Goal: Transaction & Acquisition: Obtain resource

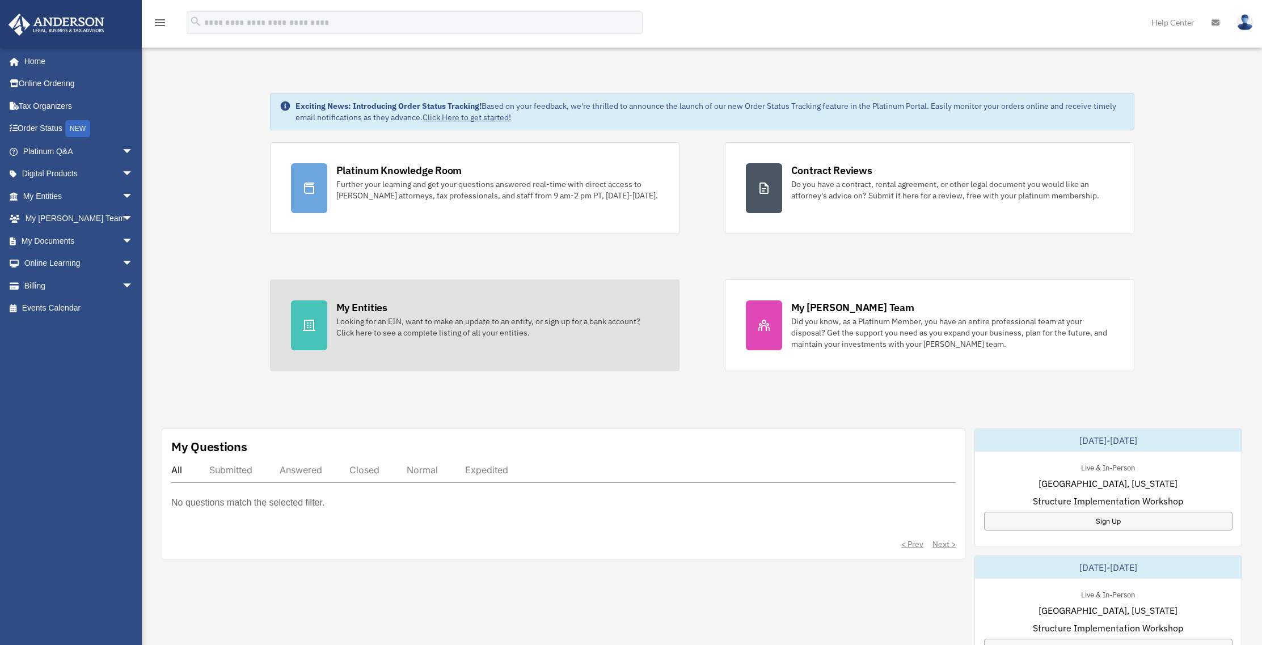
click at [429, 324] on div "Looking for an EIN, want to make an update to an entity, or sign up for a bank …" at bounding box center [497, 327] width 322 height 23
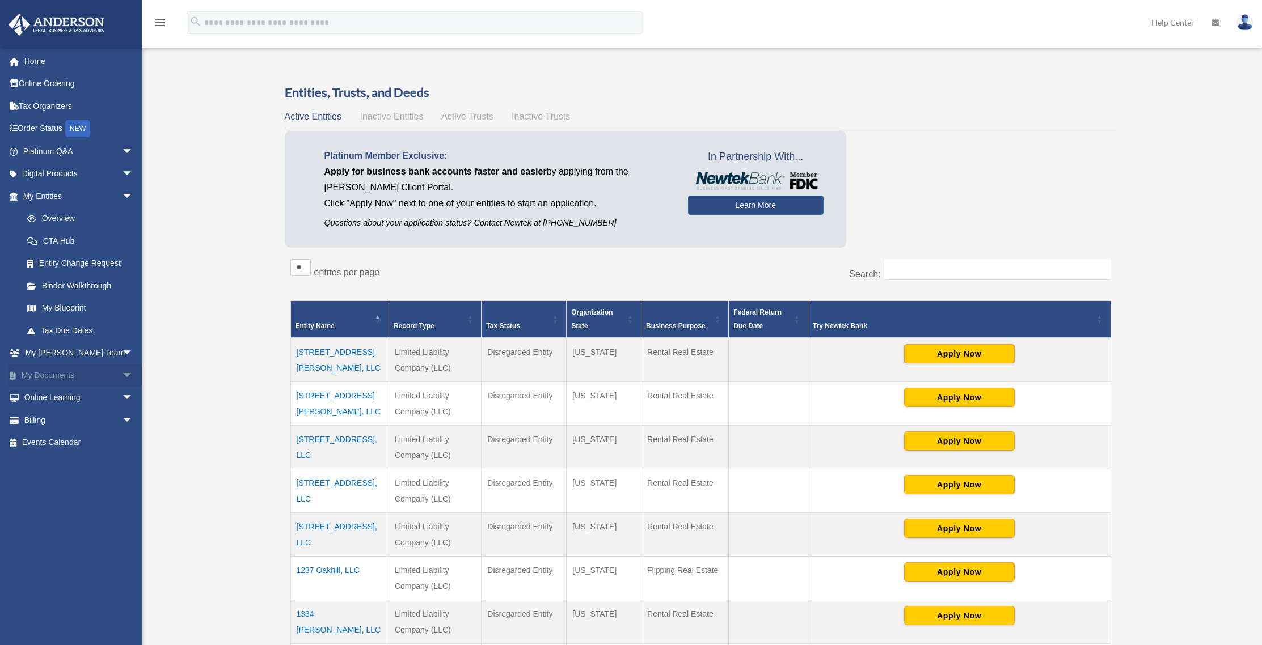
click at [63, 377] on link "My Documents arrow_drop_down" at bounding box center [79, 375] width 142 height 23
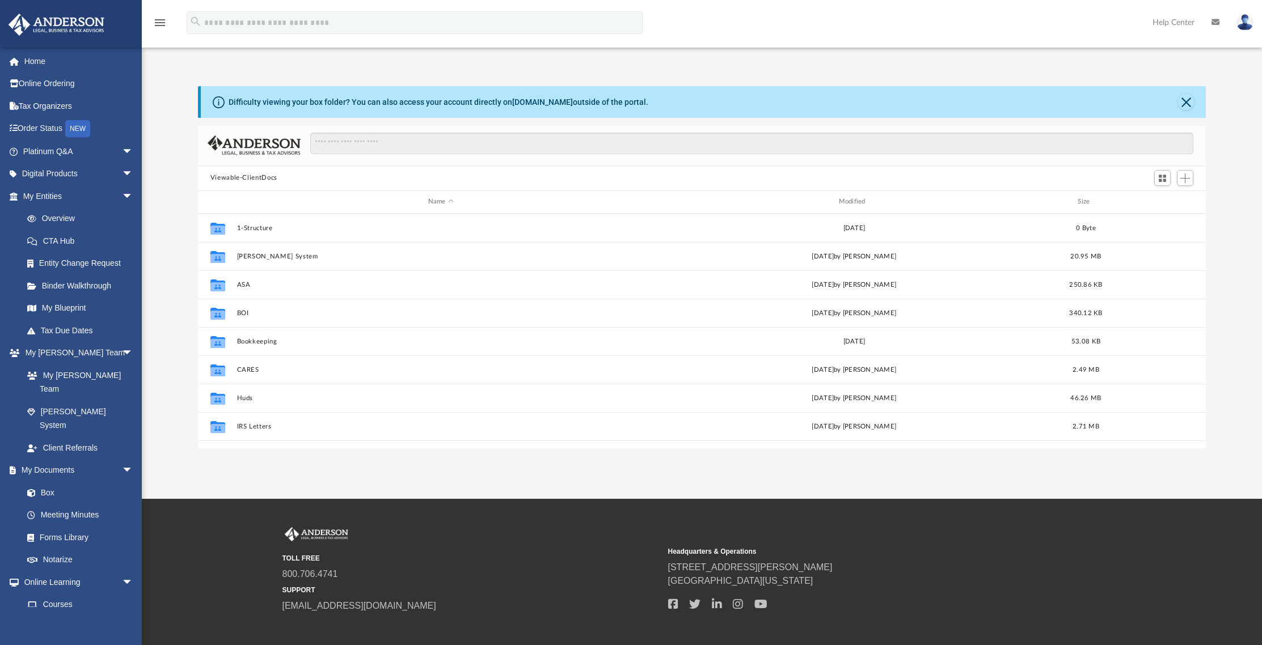
scroll to position [249, 999]
click at [575, 143] on input "Search files and folders" at bounding box center [751, 144] width 883 height 22
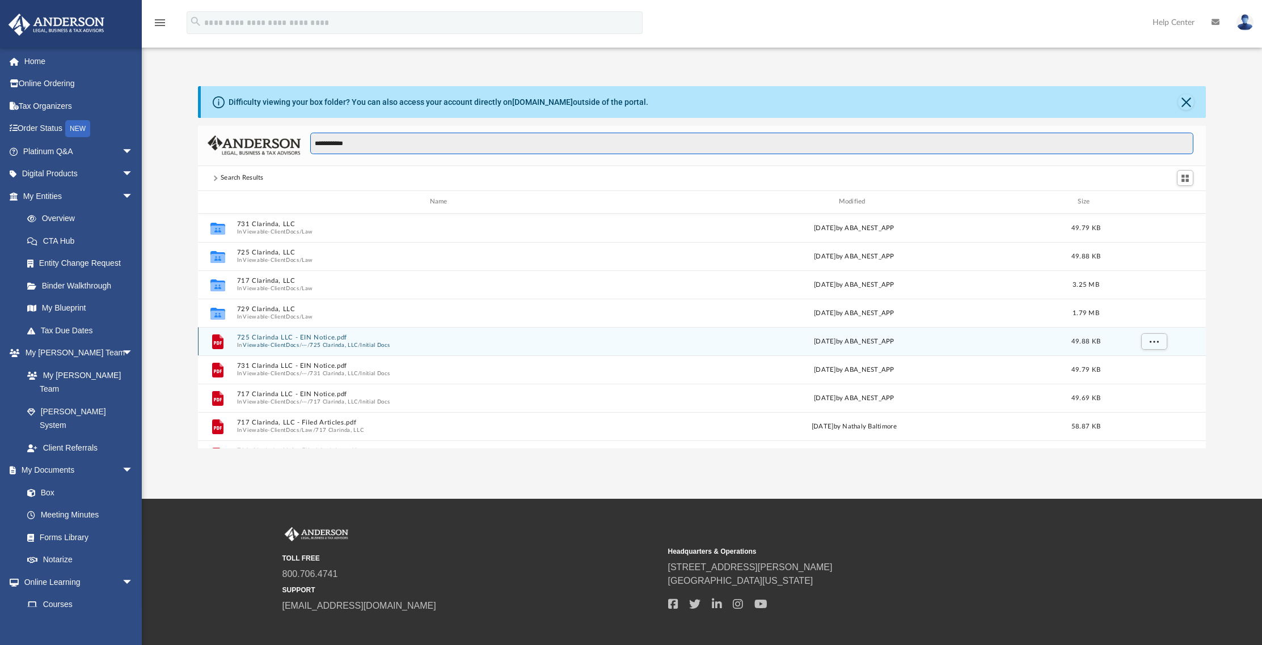
type input "**********"
click at [384, 345] on button "Initial Docs" at bounding box center [375, 344] width 30 height 7
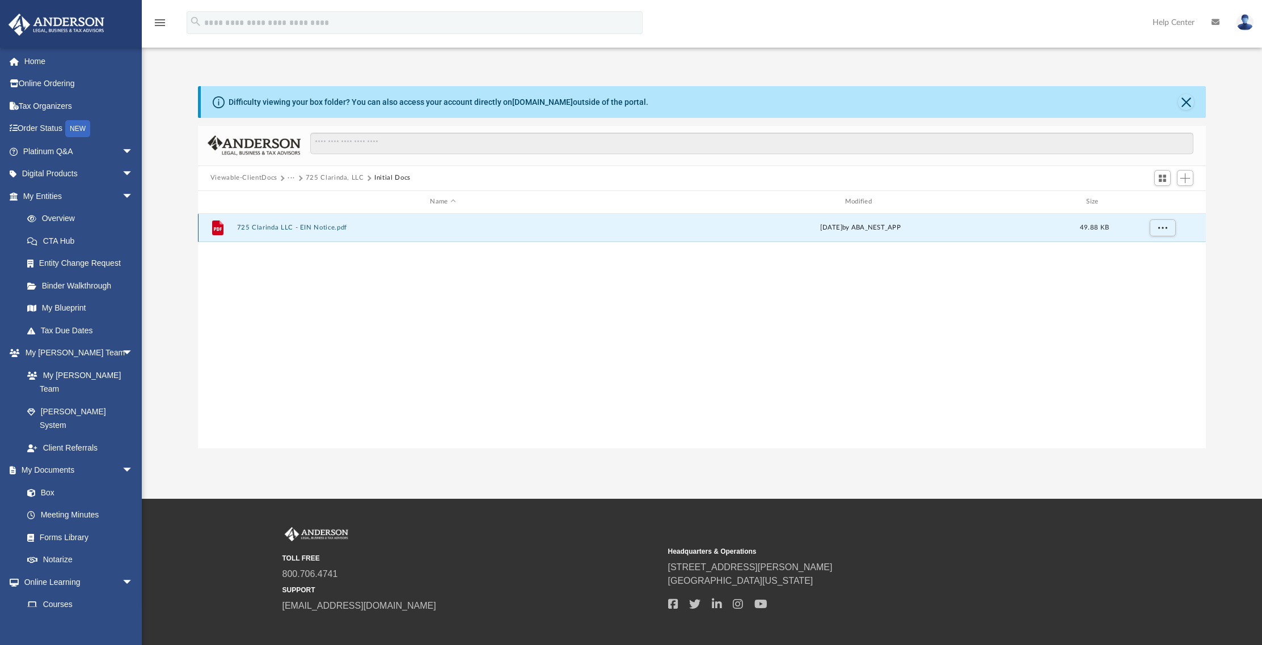
click at [318, 227] on button "725 Clarinda LLC - EIN Notice.pdf" at bounding box center [442, 227] width 412 height 7
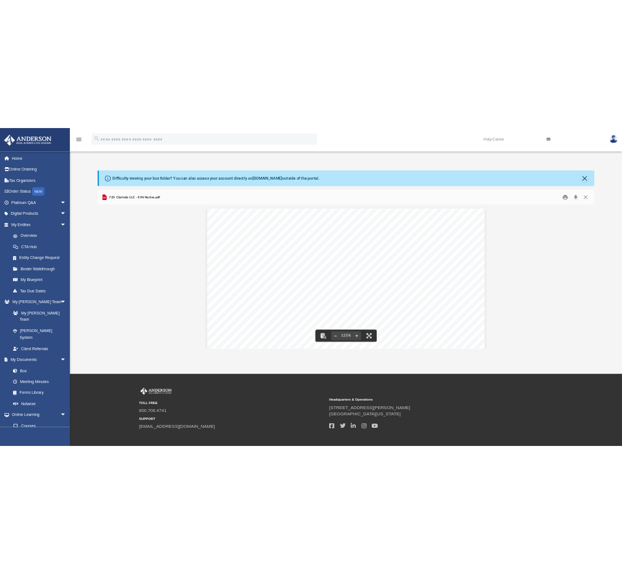
scroll to position [0, 0]
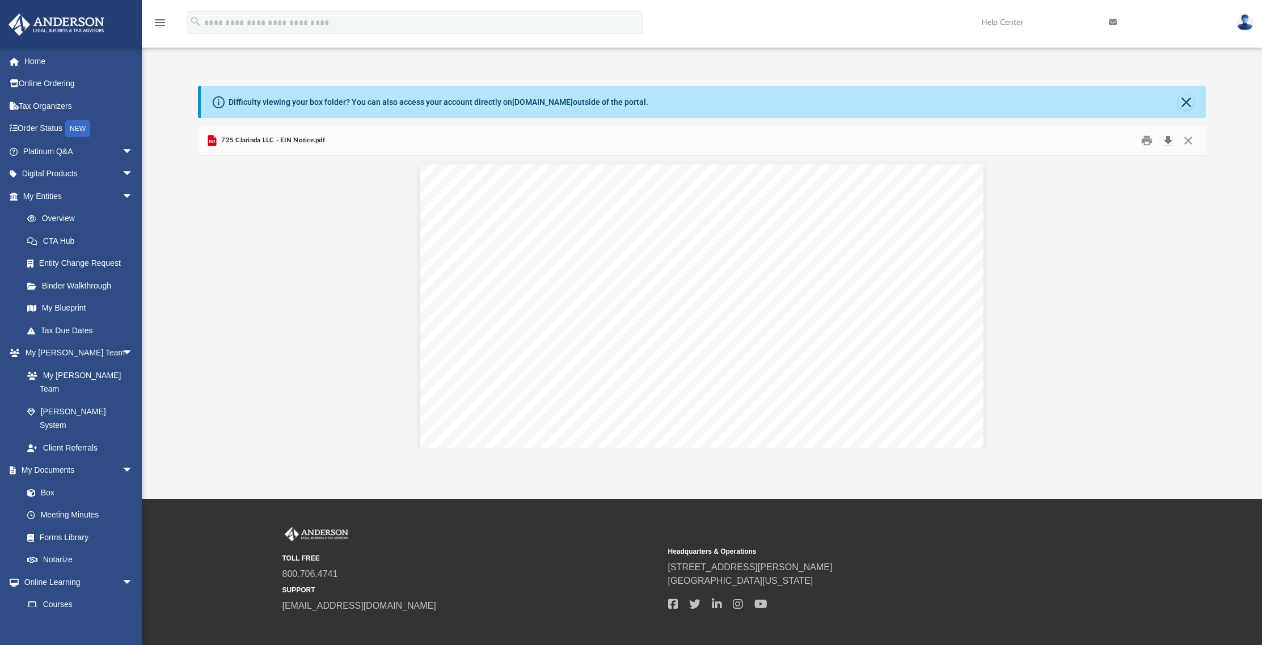
click at [1168, 141] on button "Download" at bounding box center [1167, 141] width 20 height 18
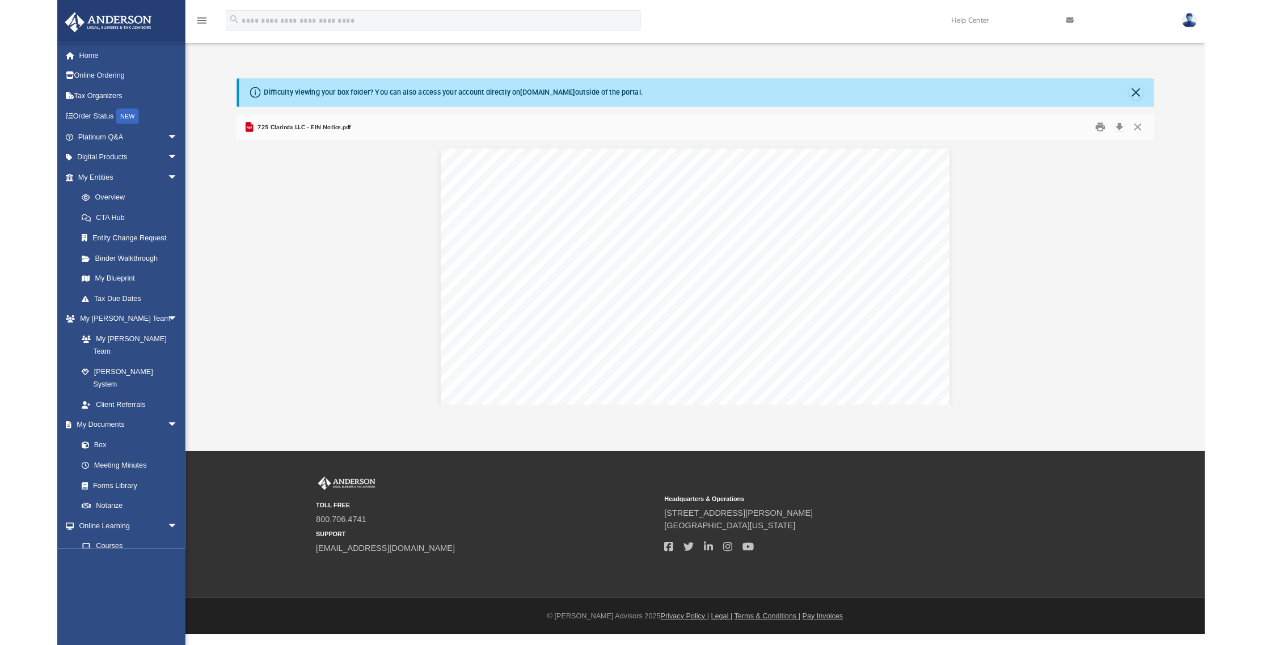
scroll to position [9, 9]
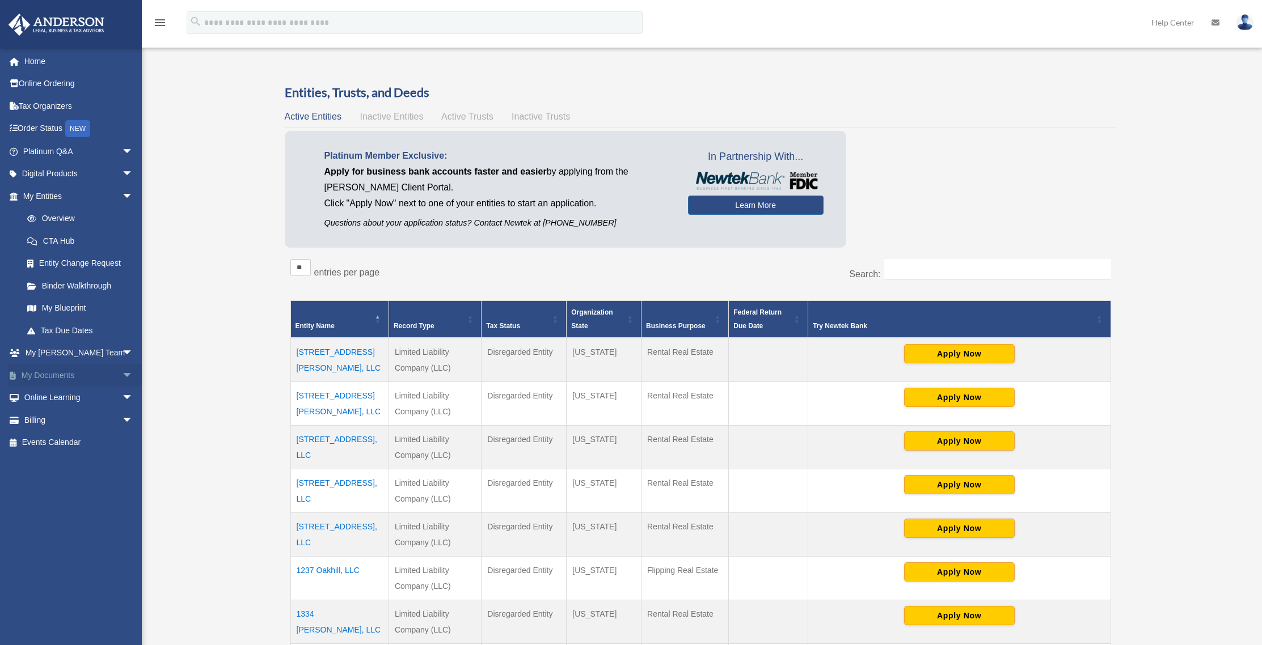
click at [50, 378] on link "My Documents arrow_drop_down" at bounding box center [79, 375] width 142 height 23
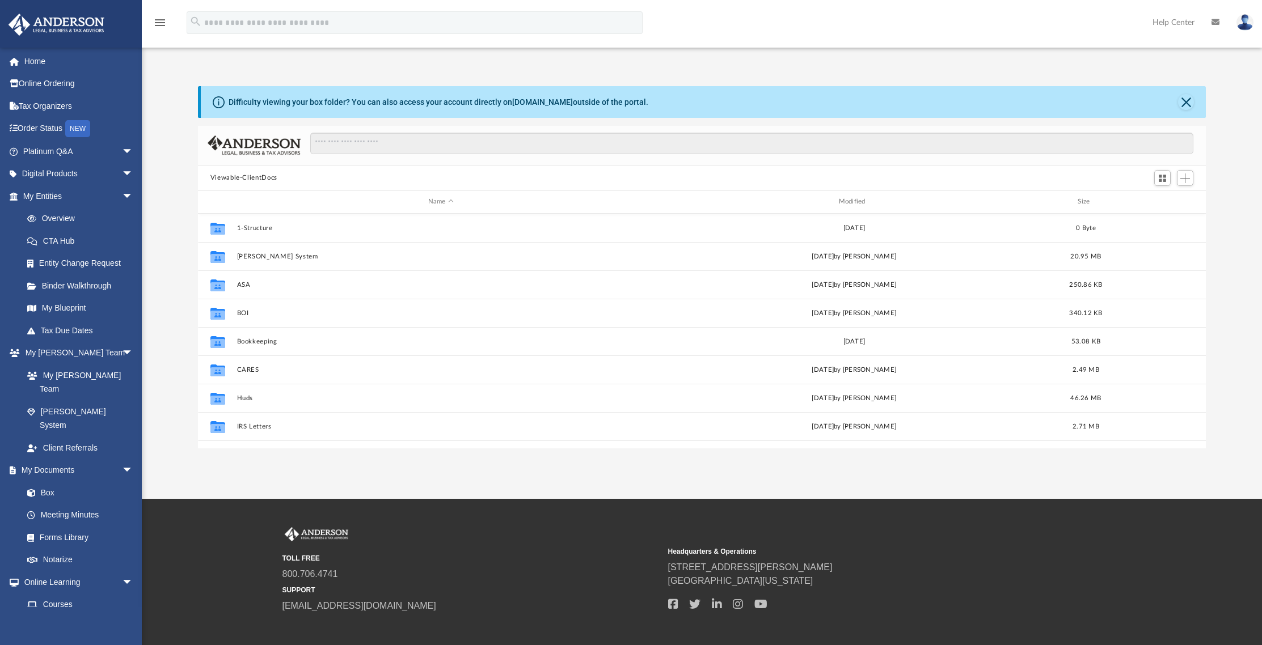
scroll to position [249, 999]
click at [578, 143] on input "Search files and folders" at bounding box center [751, 144] width 883 height 22
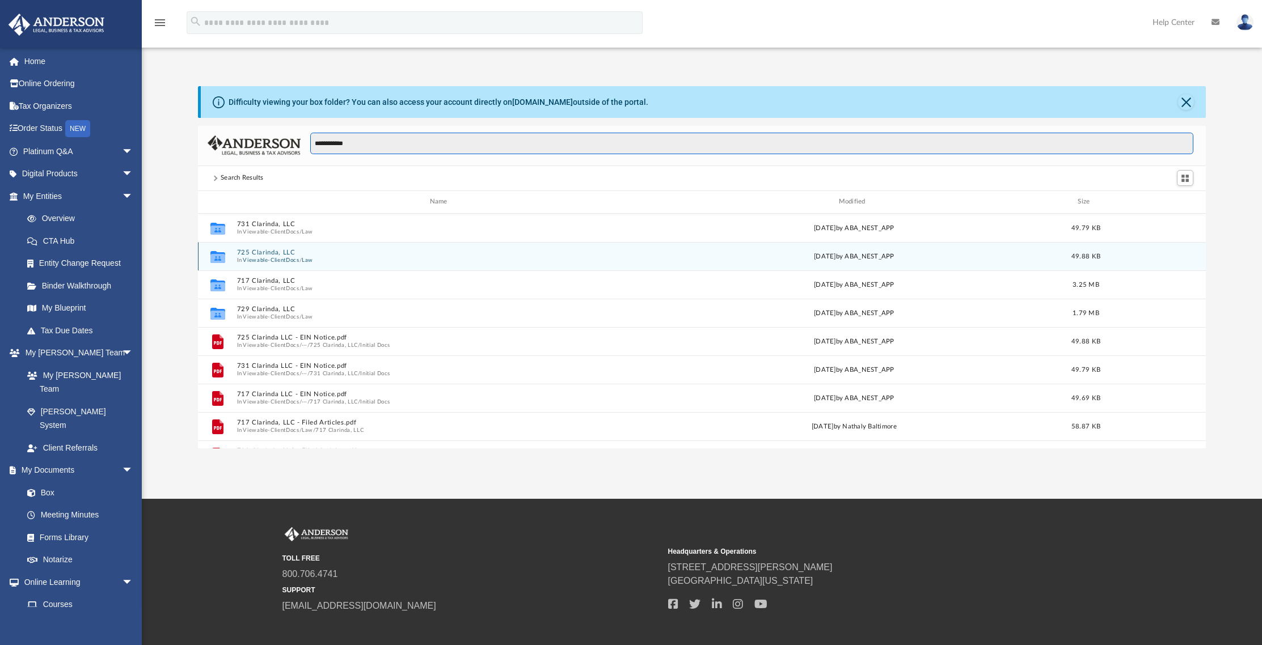
type input "**********"
click at [267, 254] on button "725 Clarinda, LLC" at bounding box center [440, 252] width 408 height 7
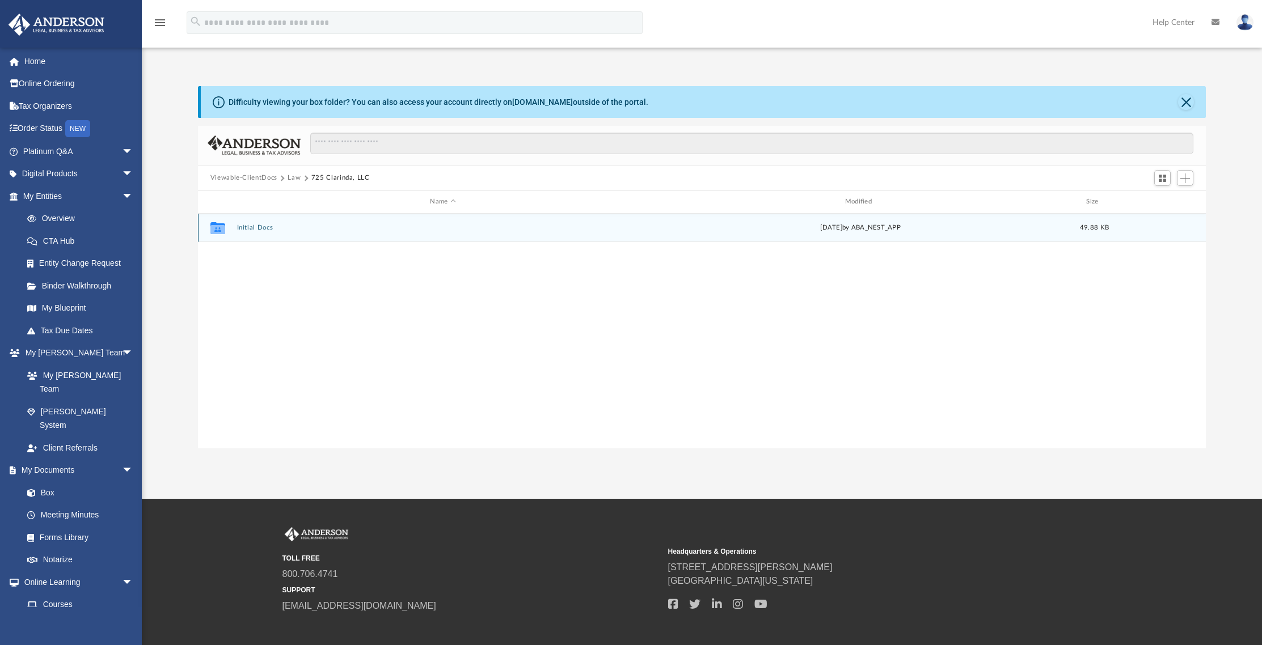
click at [250, 227] on button "Initial Docs" at bounding box center [442, 227] width 412 height 7
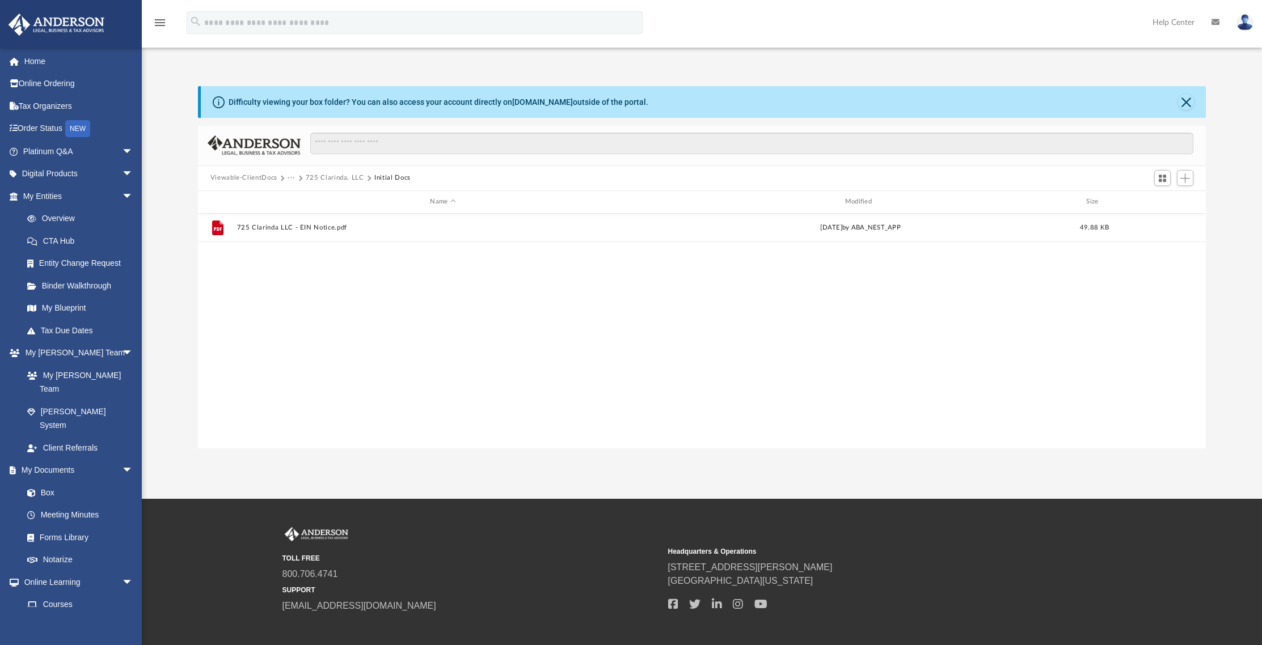
click at [327, 174] on button "725 Clarinda, LLC" at bounding box center [335, 178] width 58 height 10
click at [330, 176] on button "725 Clarinda, LLC" at bounding box center [340, 178] width 58 height 10
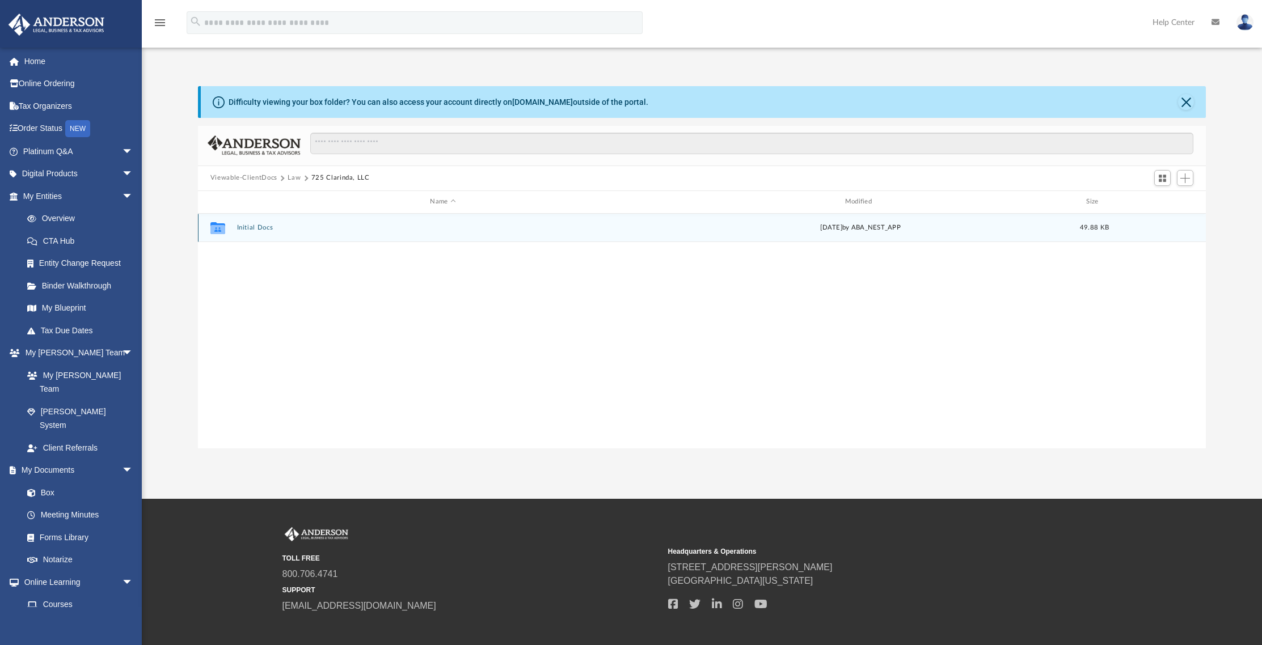
click at [248, 228] on button "Initial Docs" at bounding box center [442, 227] width 412 height 7
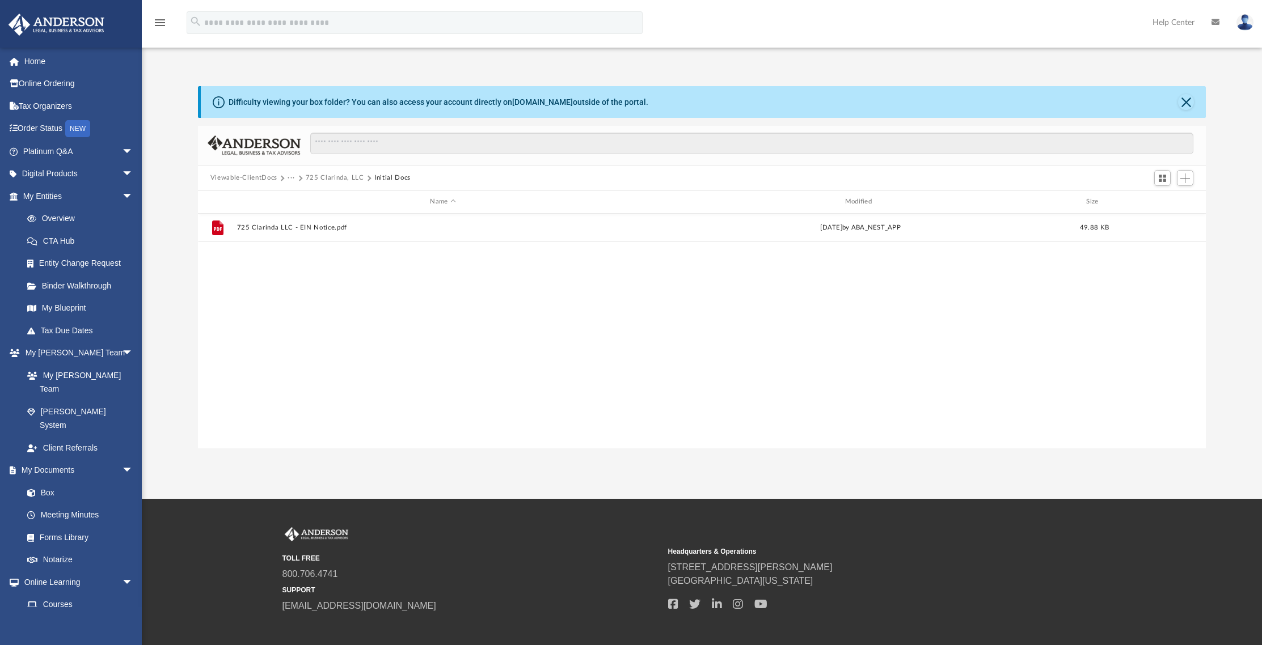
click at [261, 176] on button "Viewable-ClientDocs" at bounding box center [243, 178] width 67 height 10
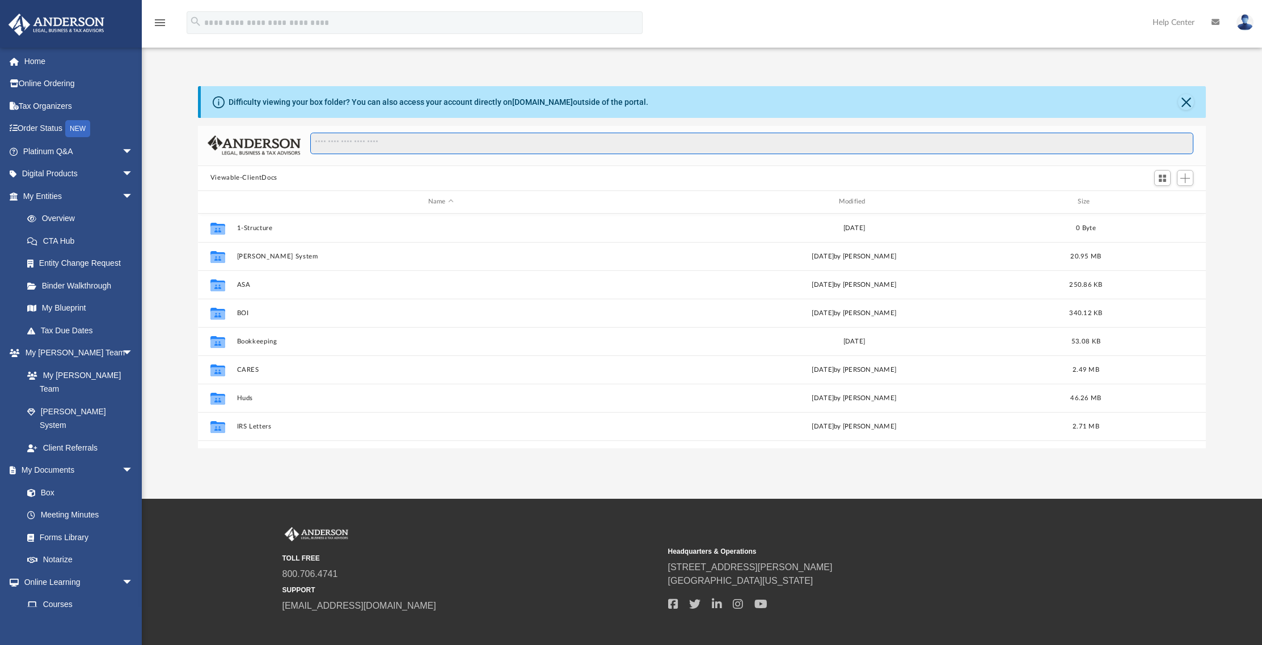
click at [359, 142] on input "Search files and folders" at bounding box center [751, 144] width 883 height 22
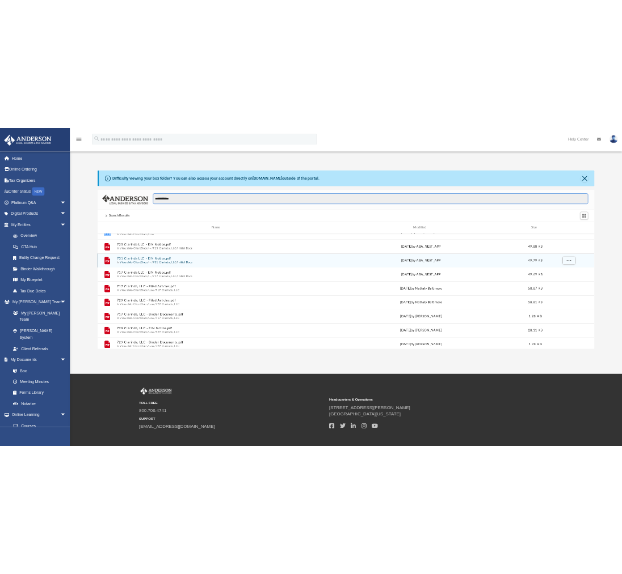
scroll to position [104, 0]
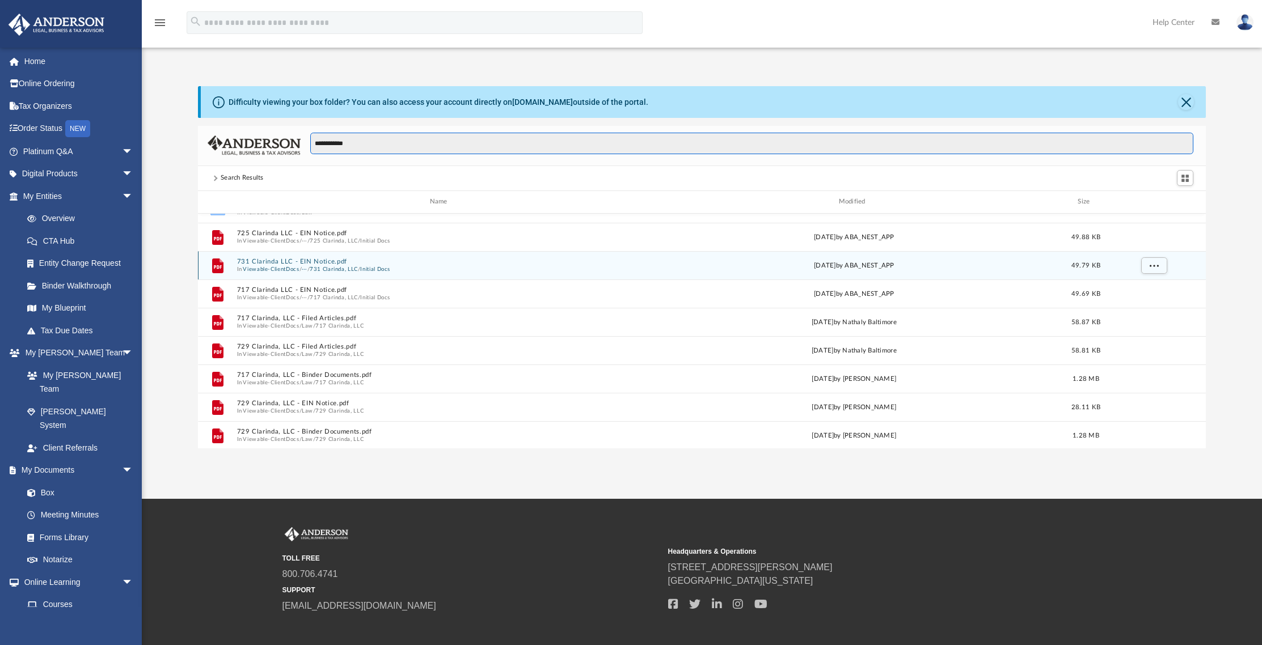
type input "**********"
click at [317, 261] on button "731 Clarinda LLC - EIN Notice.pdf" at bounding box center [440, 261] width 408 height 7
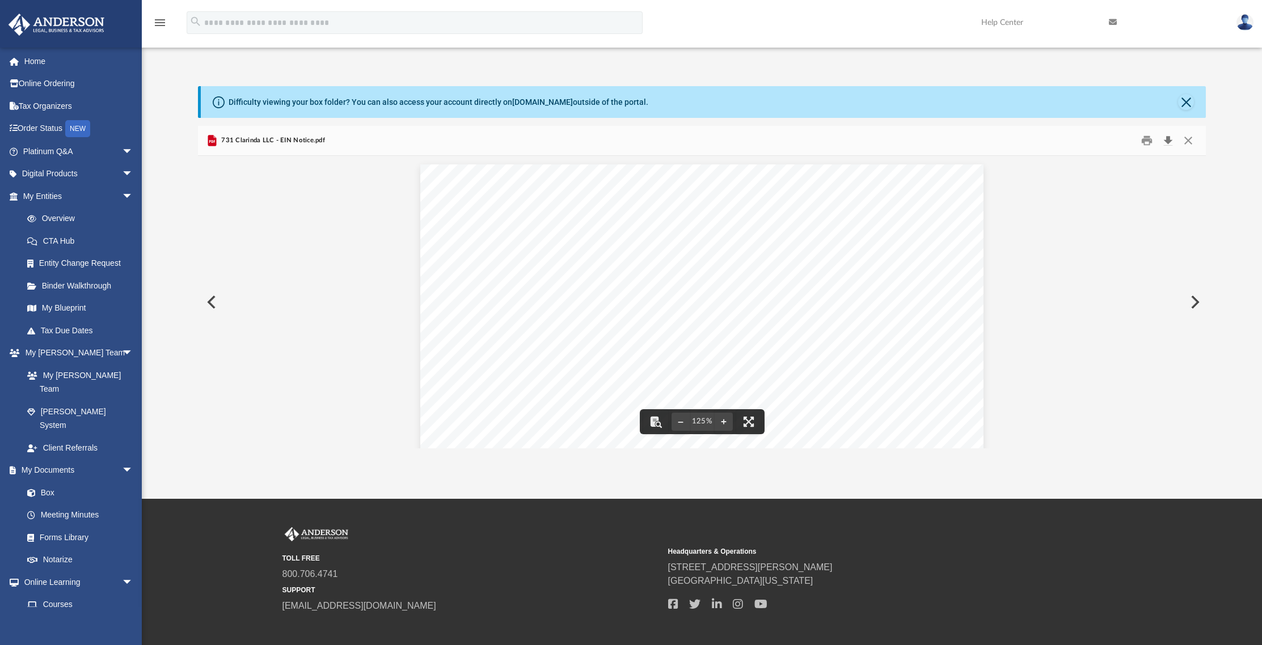
click at [1165, 138] on button "Download" at bounding box center [1167, 141] width 20 height 18
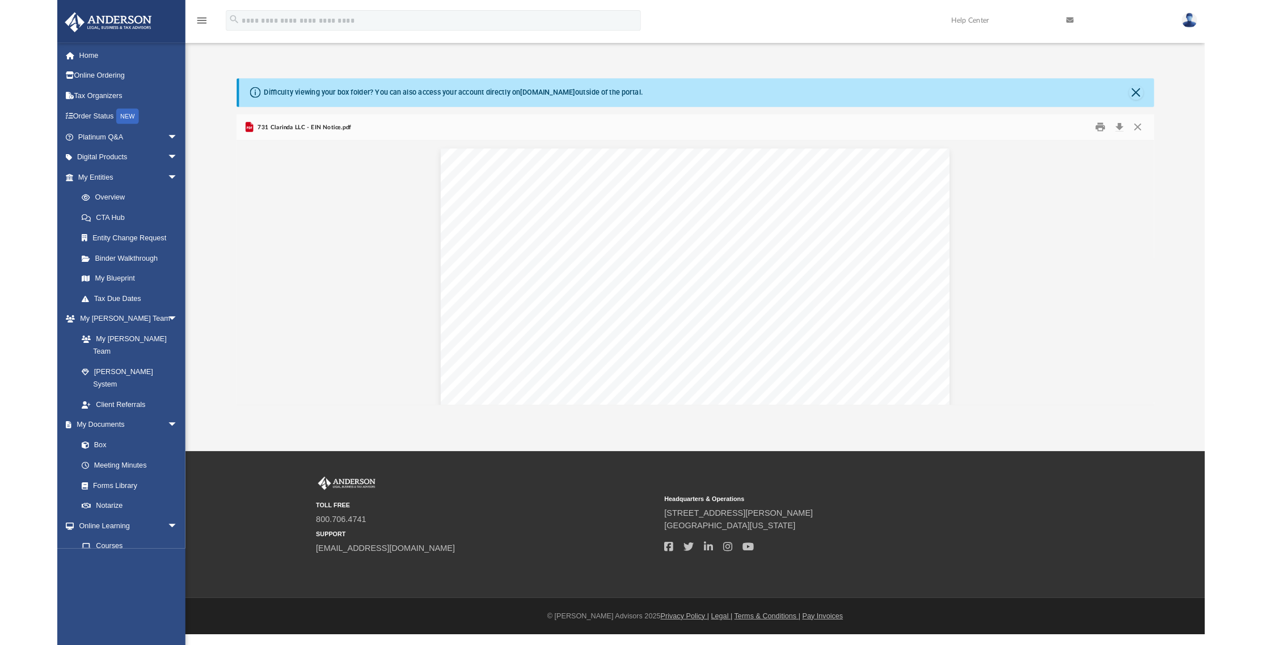
scroll to position [9, 9]
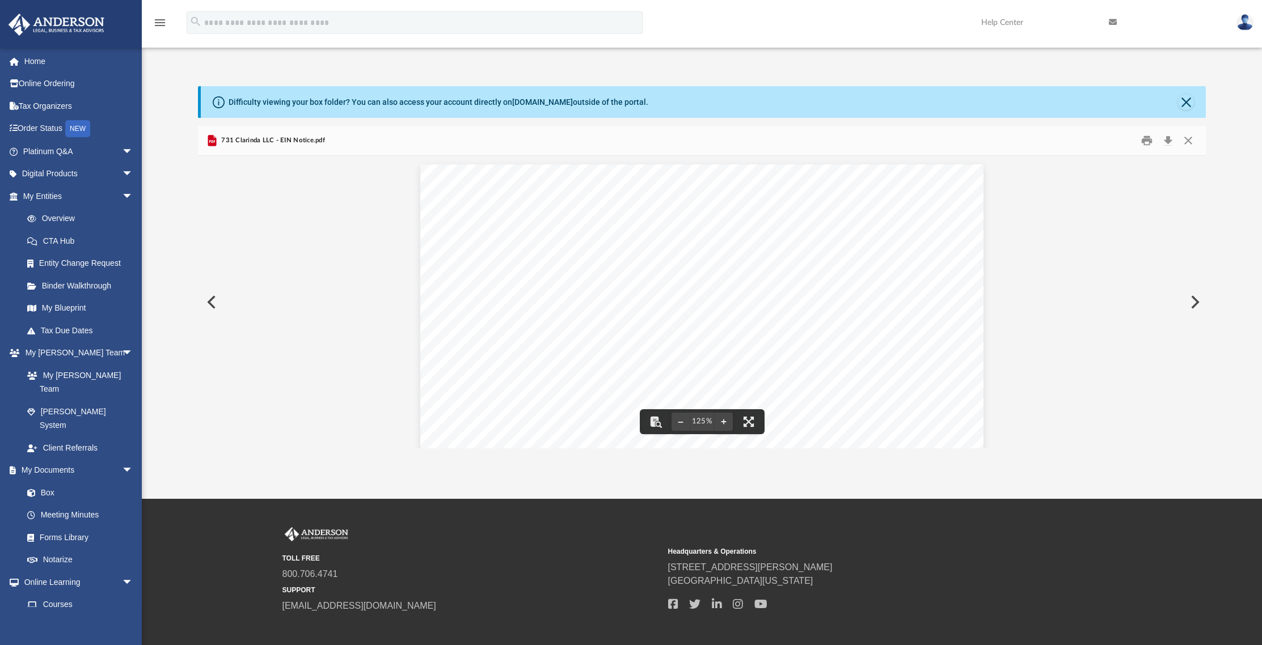
click at [205, 302] on button "Preview" at bounding box center [210, 302] width 25 height 32
click at [205, 302] on div "Your Progress: 1. Identity 2. Authenticate 3. Addresses 4. Details 5. EIN Confi…" at bounding box center [702, 563] width 1008 height 814
click at [1193, 100] on button "Close" at bounding box center [1186, 102] width 16 height 16
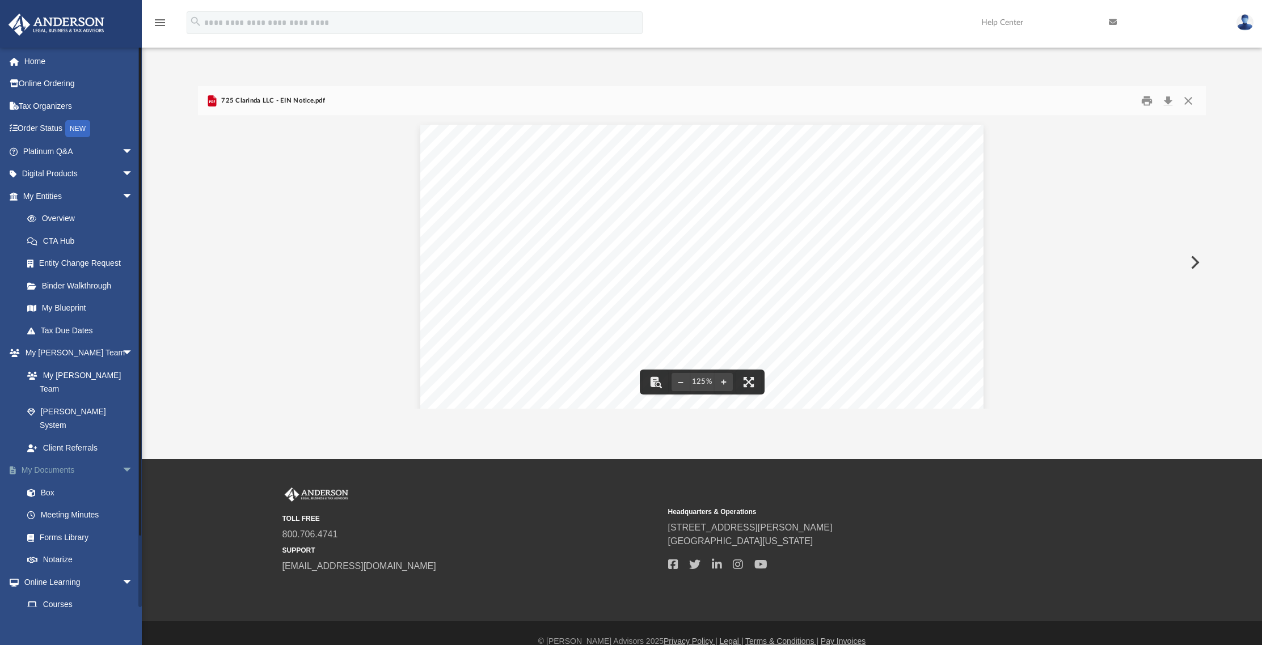
click at [49, 459] on link "My Documents arrow_drop_down" at bounding box center [79, 470] width 142 height 23
click at [48, 459] on link "My Documents arrow_drop_down" at bounding box center [79, 470] width 142 height 23
click at [1190, 98] on button "Close" at bounding box center [1188, 101] width 20 height 18
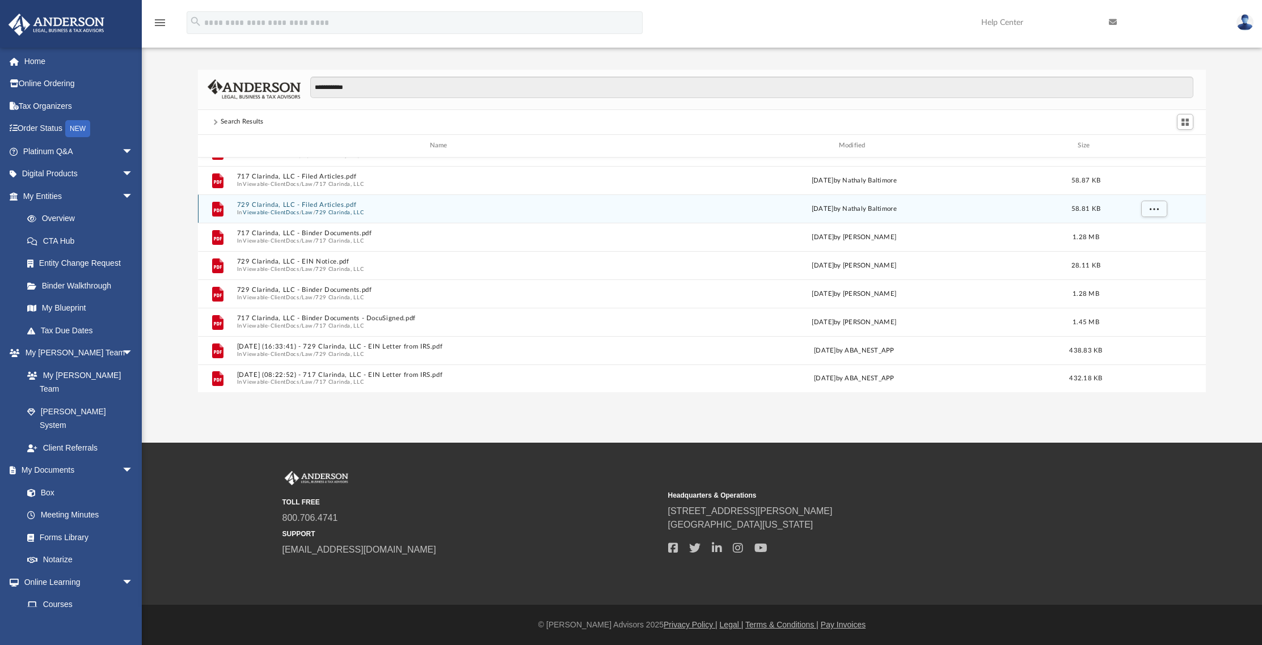
scroll to position [16, 0]
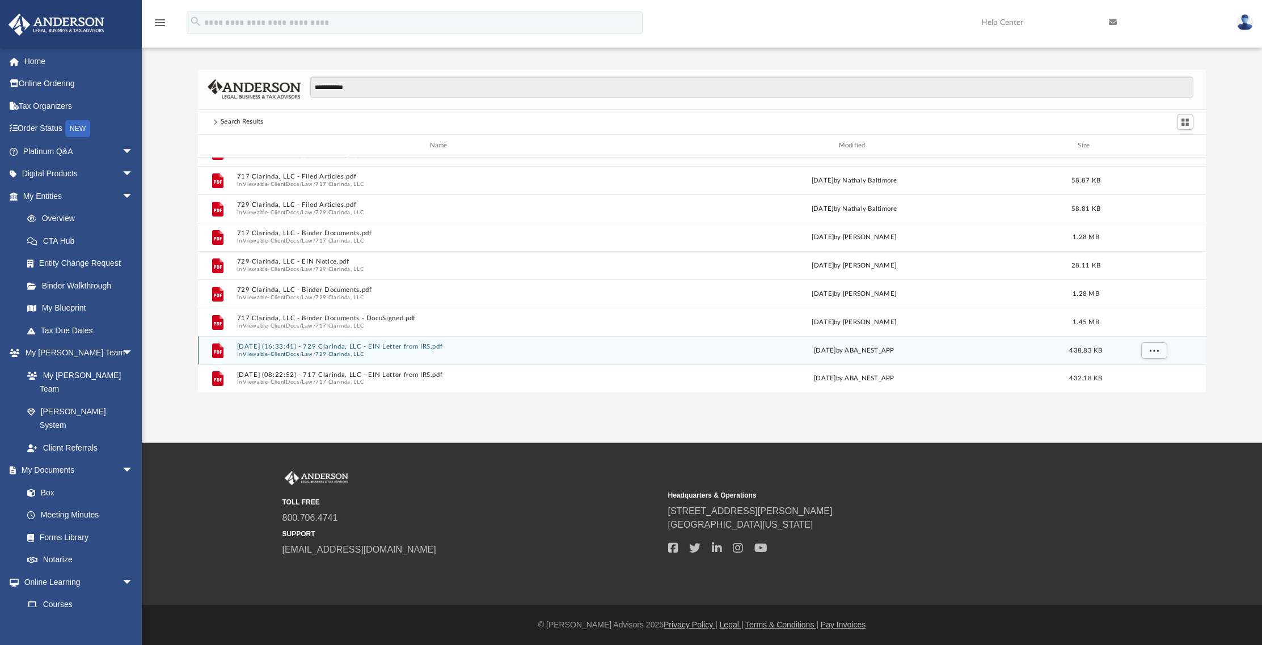
click at [302, 347] on button "2025.07.16 (16:33:41) - 729 Clarinda, LLC - EIN Letter from IRS.pdf" at bounding box center [440, 346] width 408 height 7
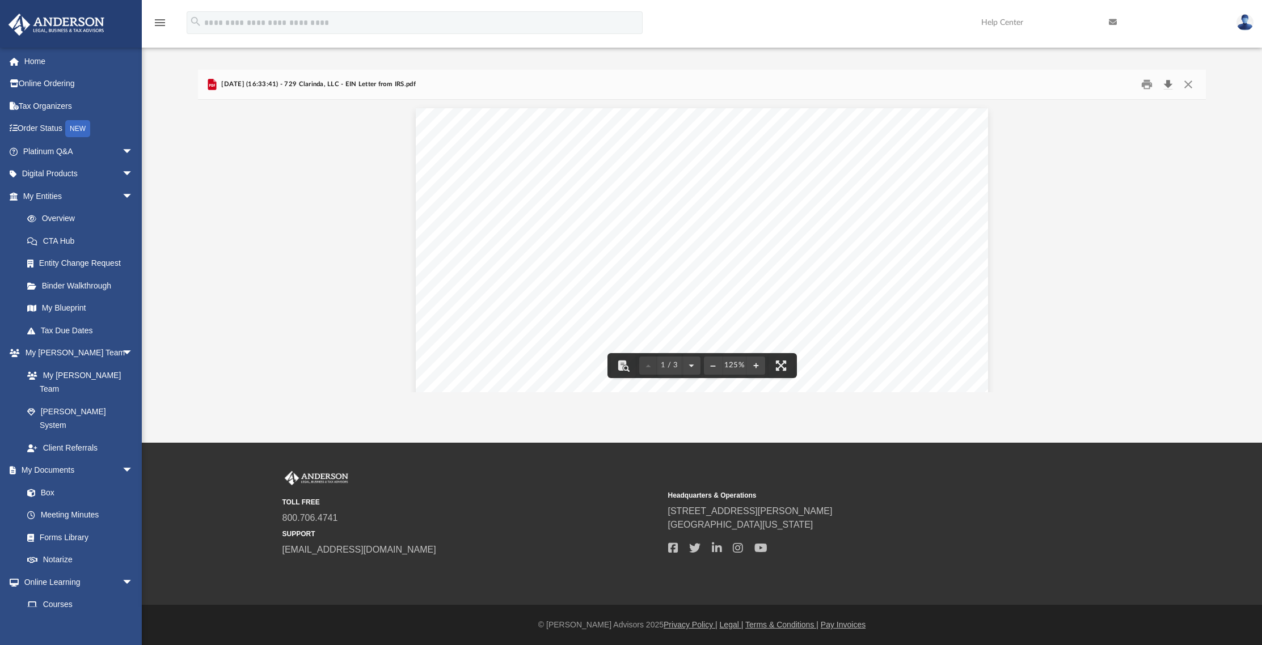
click at [1169, 84] on button "Download" at bounding box center [1167, 84] width 20 height 18
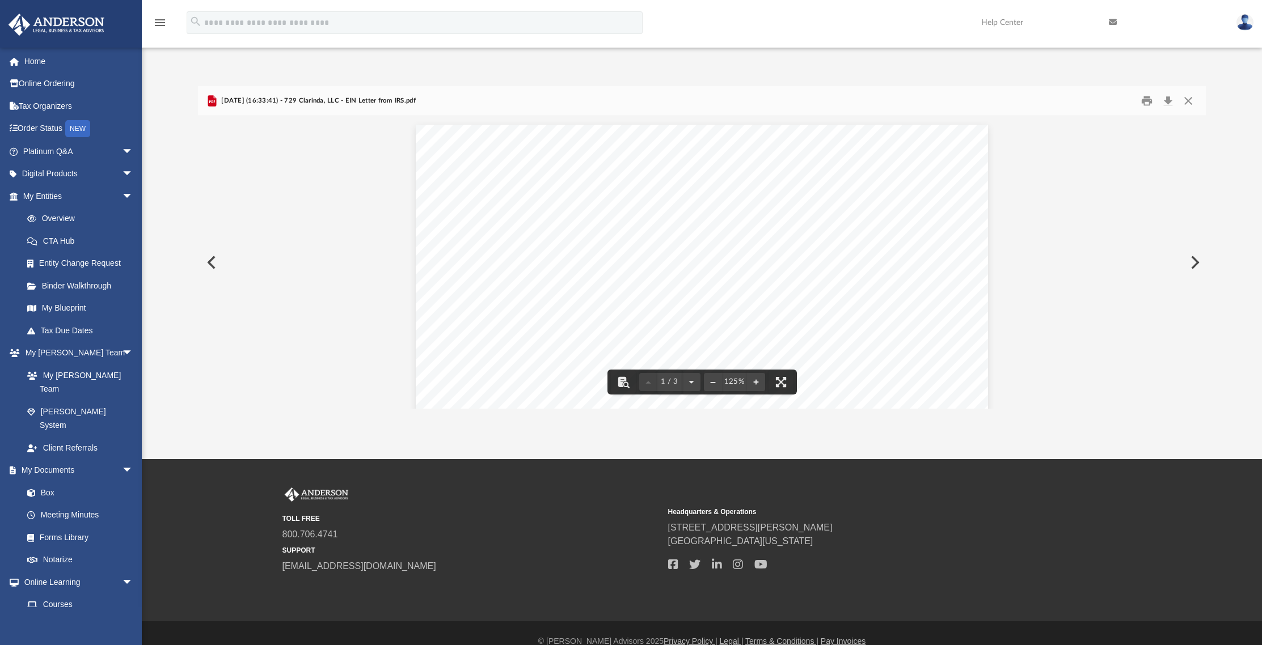
scroll to position [9, 9]
click at [209, 258] on button "Preview" at bounding box center [210, 263] width 25 height 32
click at [208, 262] on button "Preview" at bounding box center [210, 263] width 25 height 32
click at [213, 260] on button "Preview" at bounding box center [210, 263] width 25 height 32
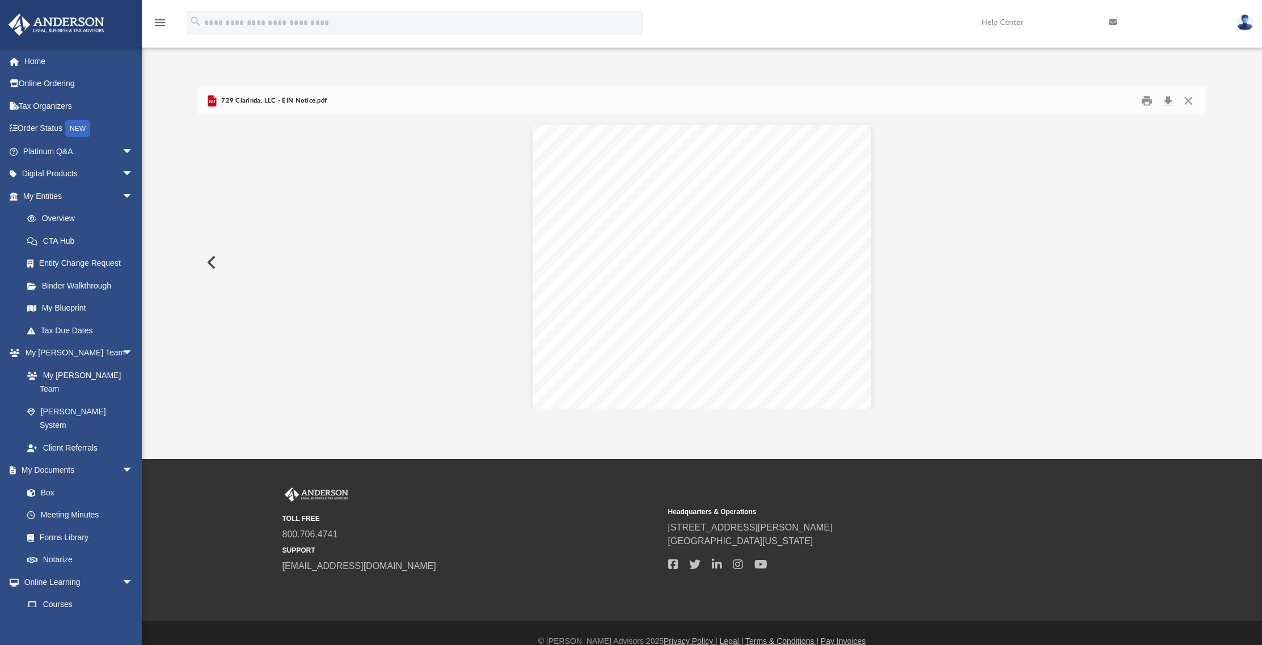
click at [213, 260] on button "Preview" at bounding box center [210, 263] width 25 height 32
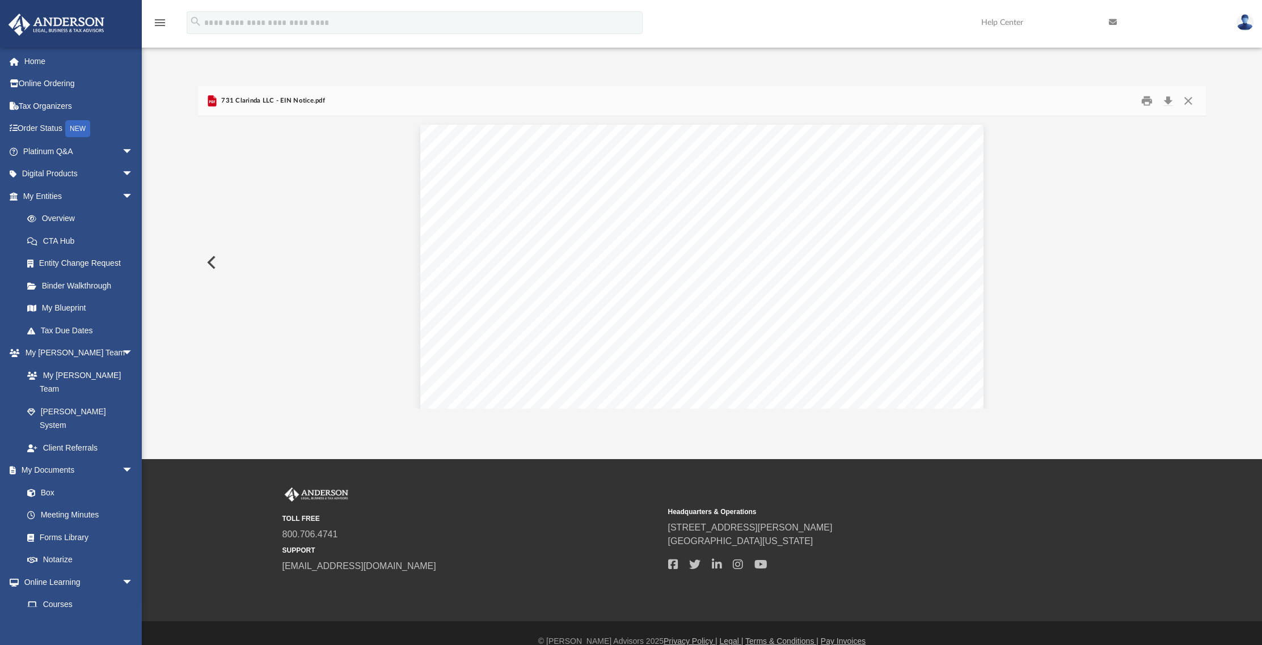
click at [213, 260] on button "Preview" at bounding box center [210, 263] width 25 height 32
click at [213, 260] on div "Your Progress: 1. Identity 2. Authenticate 3. Addresses 4. Details 5. EIN Confi…" at bounding box center [702, 523] width 1008 height 814
click at [1184, 99] on button "Close" at bounding box center [1188, 101] width 20 height 18
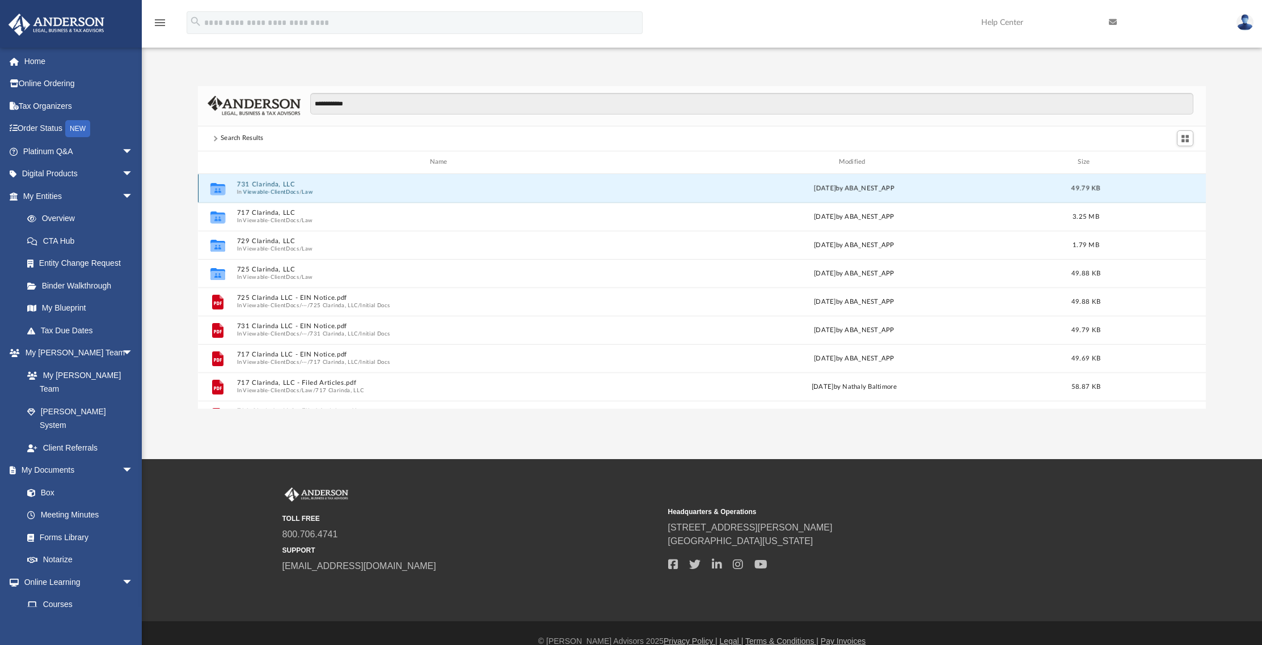
click at [281, 185] on button "731 Clarinda, LLC" at bounding box center [440, 184] width 408 height 7
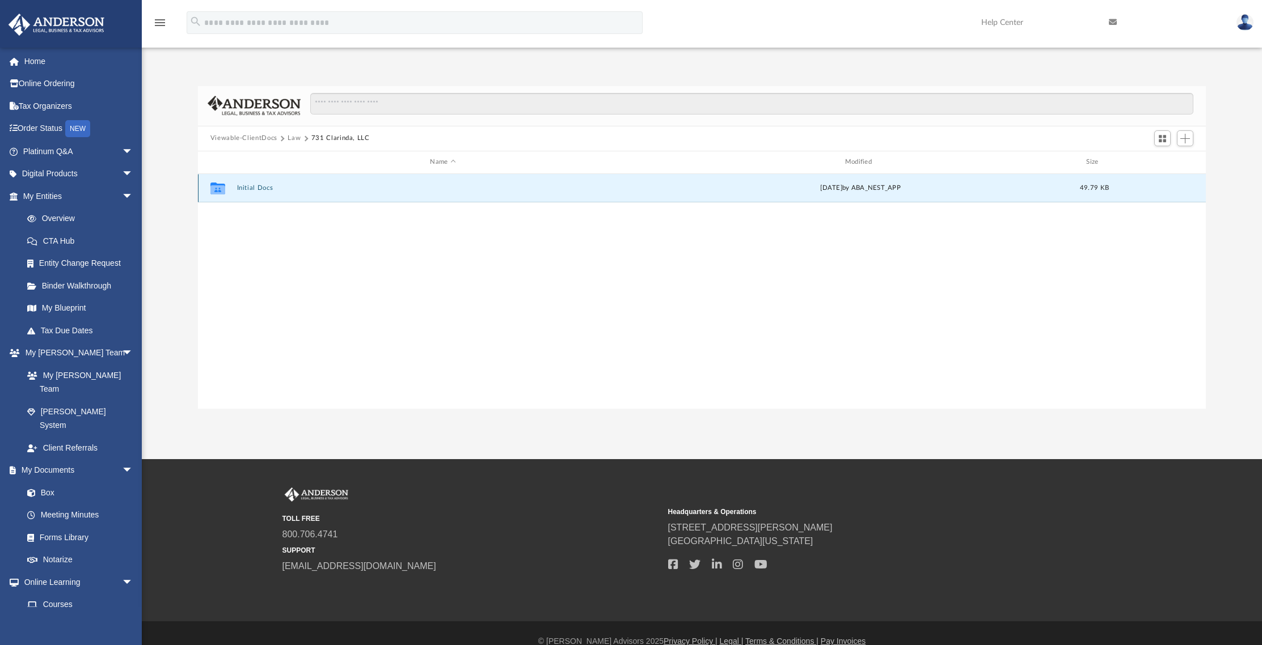
click at [248, 188] on button "Initial Docs" at bounding box center [442, 187] width 412 height 7
click at [274, 188] on button "731 Clarinda LLC - EIN Notice.pdf" at bounding box center [442, 187] width 412 height 7
